Goal: Task Accomplishment & Management: Use online tool/utility

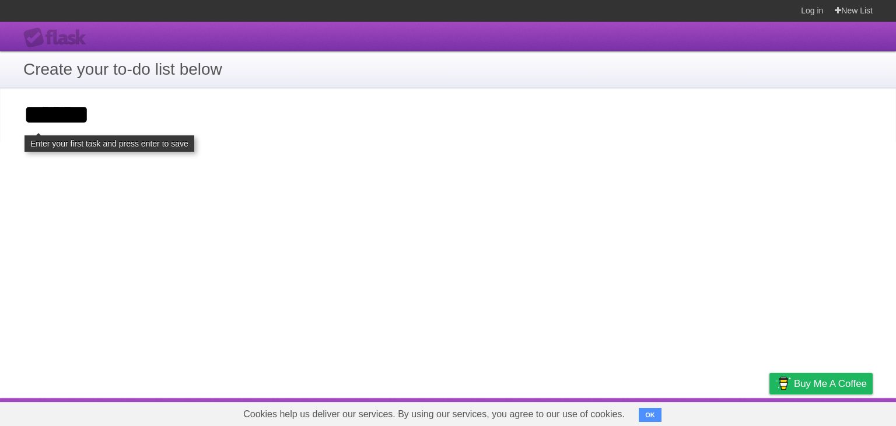
click input "**********" at bounding box center [0, 0] width 0 height 0
type input "*"
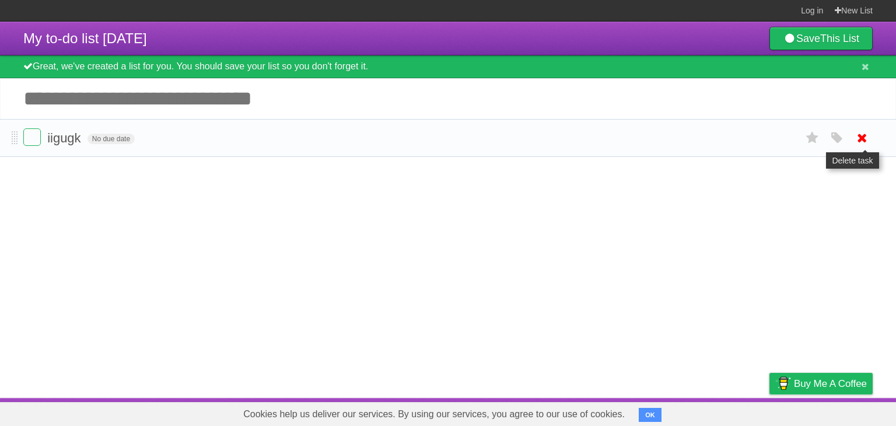
click at [861, 138] on icon at bounding box center [862, 137] width 16 height 19
